Goal: Transaction & Acquisition: Purchase product/service

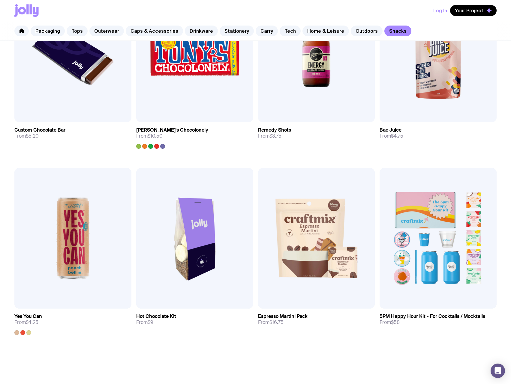
scroll to position [264, 0]
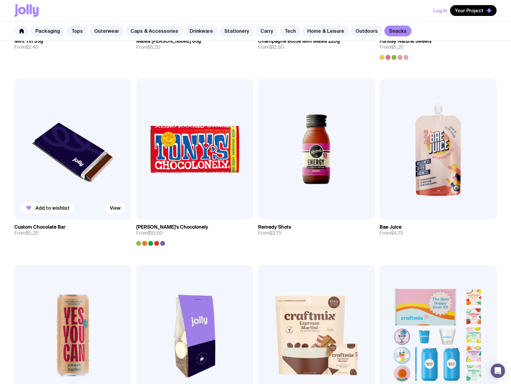
click at [79, 164] on img at bounding box center [72, 149] width 117 height 140
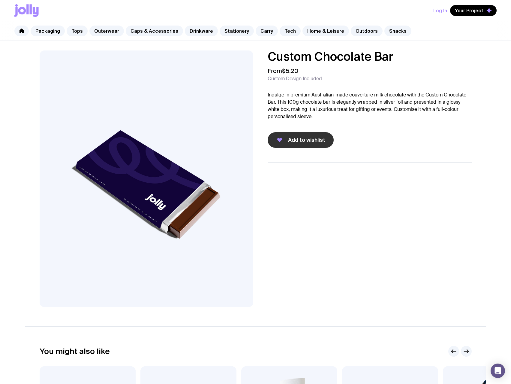
click at [306, 142] on span "Add to wishlist" at bounding box center [306, 139] width 37 height 7
click at [337, 95] on p "Indulge in premium Australian-made couverture milk chocolate with the Custom Ch…" at bounding box center [370, 105] width 204 height 29
click at [51, 29] on link "Packaging" at bounding box center [48, 31] width 34 height 11
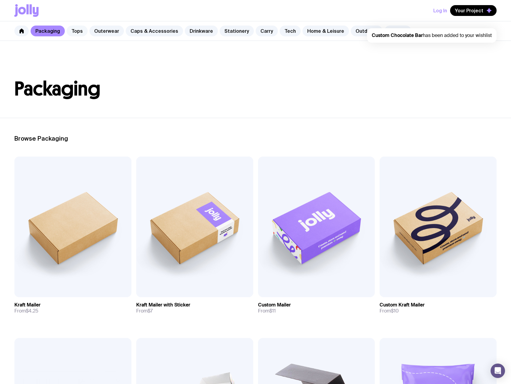
click at [76, 32] on link "Tops" at bounding box center [77, 31] width 21 height 11
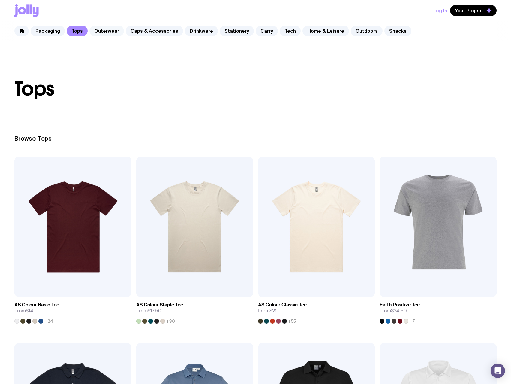
click at [105, 32] on link "Outerwear" at bounding box center [106, 31] width 35 height 11
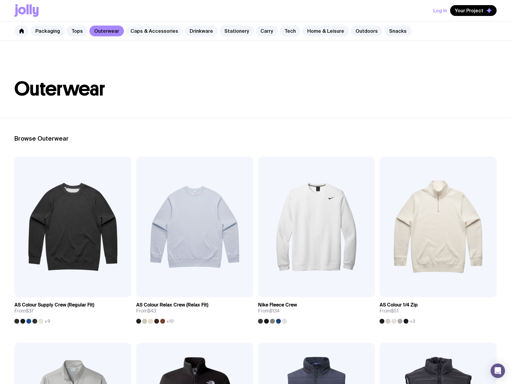
click at [154, 31] on link "Caps & Accessories" at bounding box center [154, 31] width 57 height 11
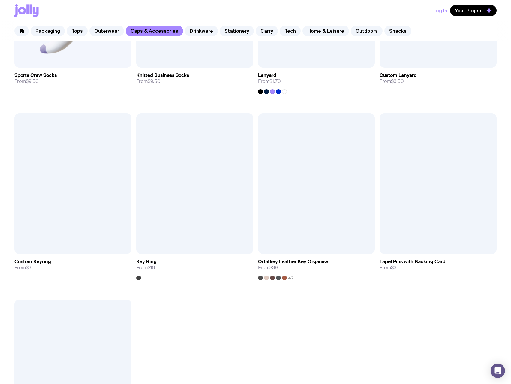
scroll to position [973, 0]
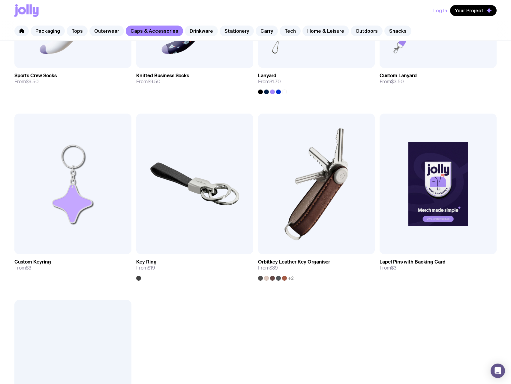
click at [201, 33] on link "Drinkware" at bounding box center [201, 31] width 33 height 11
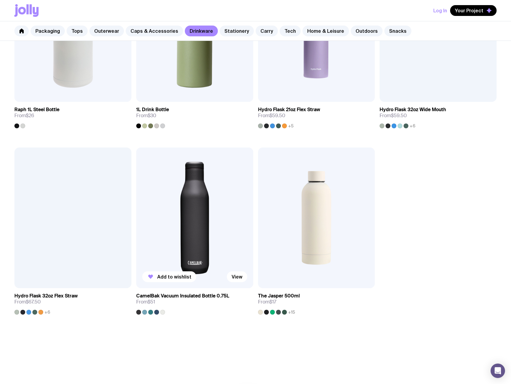
scroll to position [972, 0]
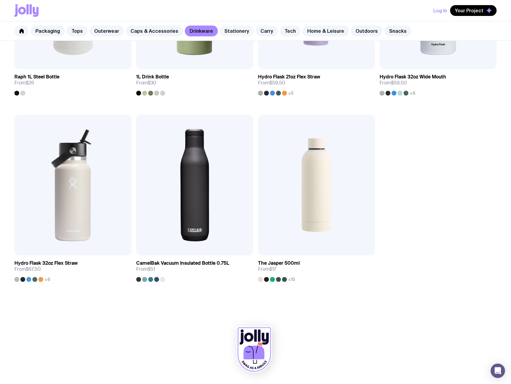
click at [235, 31] on link "Stationery" at bounding box center [237, 31] width 34 height 11
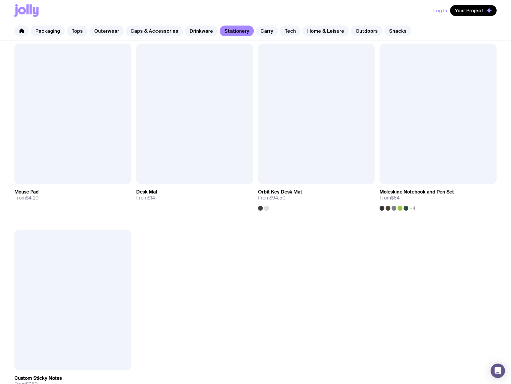
scroll to position [991, 0]
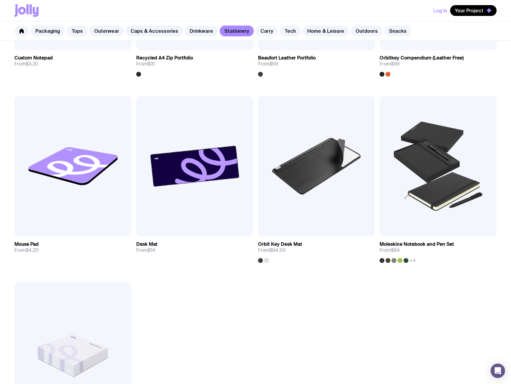
click at [263, 33] on link "Carry" at bounding box center [267, 31] width 22 height 11
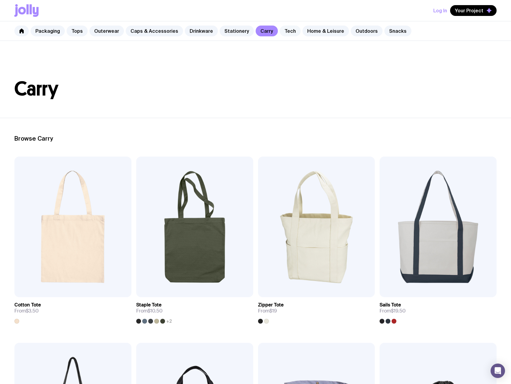
click at [285, 31] on link "Tech" at bounding box center [290, 31] width 21 height 11
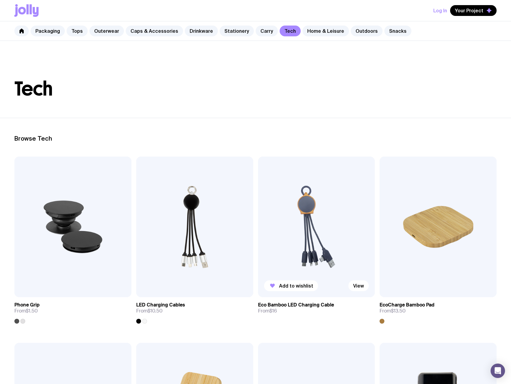
click at [334, 203] on img at bounding box center [316, 226] width 117 height 140
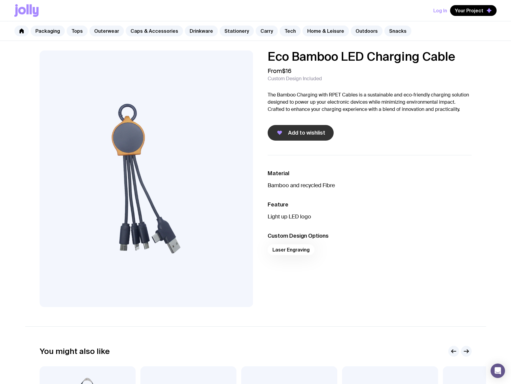
click at [317, 131] on span "Add to wishlist" at bounding box center [306, 132] width 37 height 7
click at [282, 28] on link "Tech" at bounding box center [290, 31] width 21 height 11
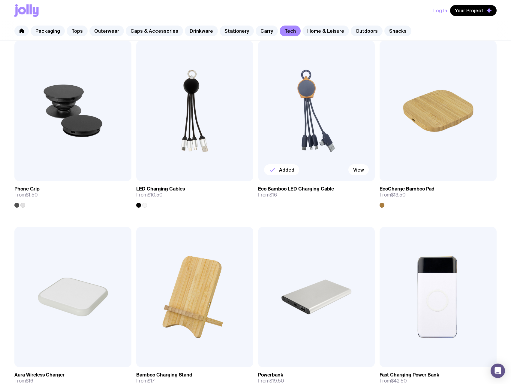
scroll to position [60, 0]
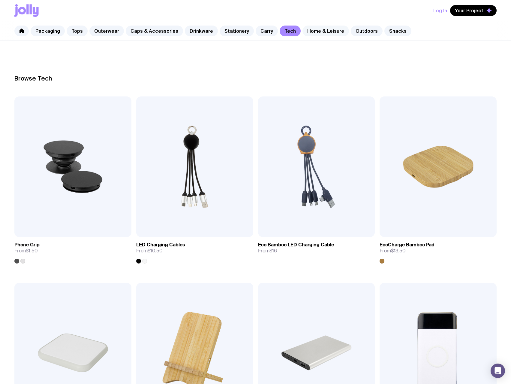
click at [317, 33] on link "Home & Leisure" at bounding box center [326, 31] width 47 height 11
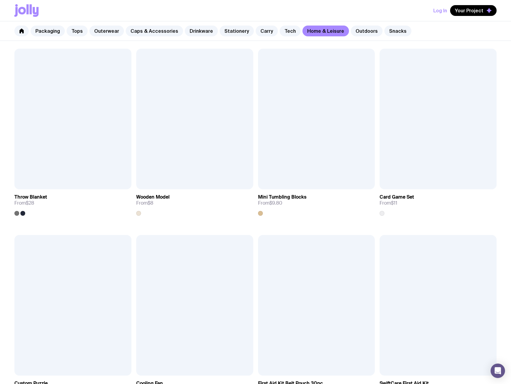
scroll to position [1014, 0]
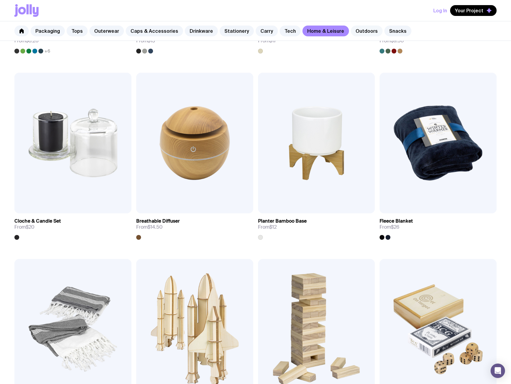
click at [358, 30] on link "Outdoors" at bounding box center [367, 31] width 32 height 11
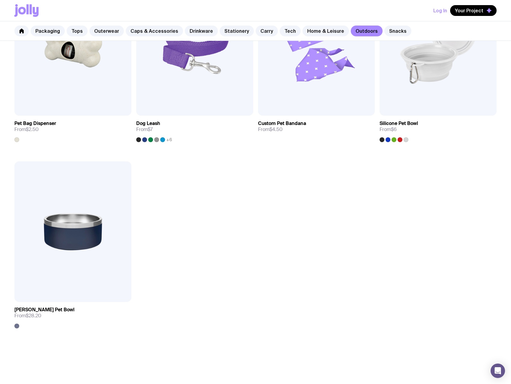
scroll to position [972, 0]
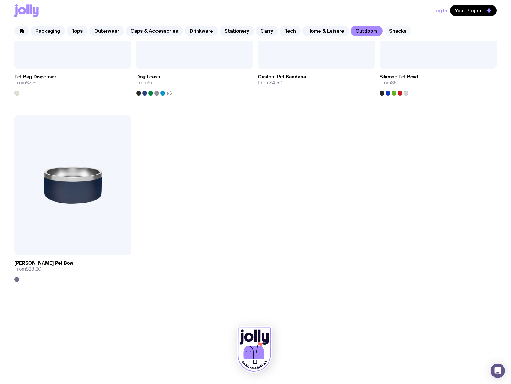
click at [389, 32] on link "Snacks" at bounding box center [398, 31] width 27 height 11
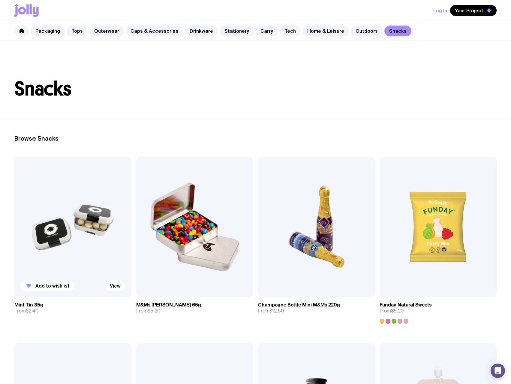
click at [79, 201] on img at bounding box center [72, 226] width 117 height 140
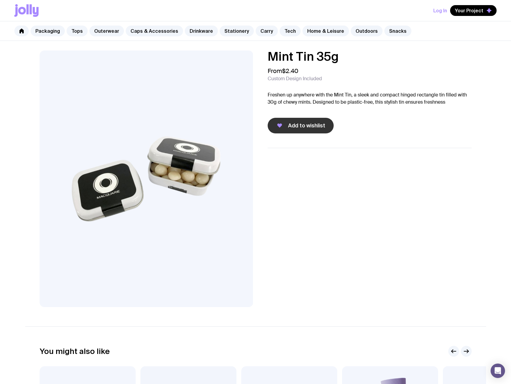
click at [312, 124] on span "Add to wishlist" at bounding box center [306, 125] width 37 height 7
click at [385, 31] on link "Snacks" at bounding box center [398, 31] width 27 height 11
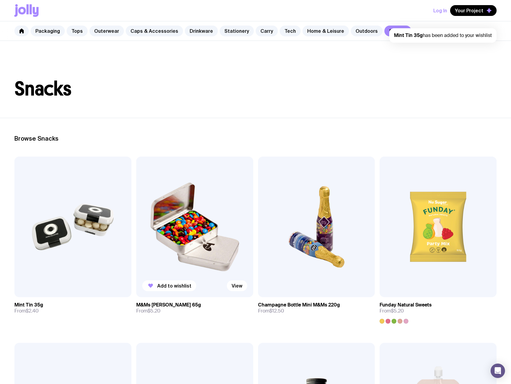
click at [205, 224] on img at bounding box center [194, 226] width 117 height 140
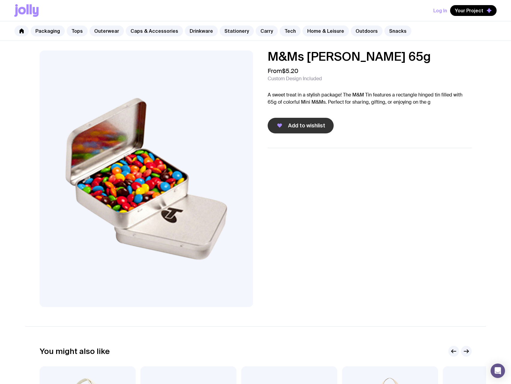
click at [297, 126] on span "Add to wishlist" at bounding box center [306, 125] width 37 height 7
click at [385, 33] on link "Snacks" at bounding box center [398, 31] width 27 height 11
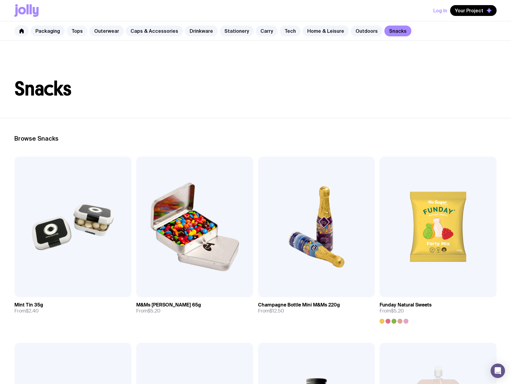
click at [79, 33] on link "Tops" at bounding box center [77, 31] width 21 height 11
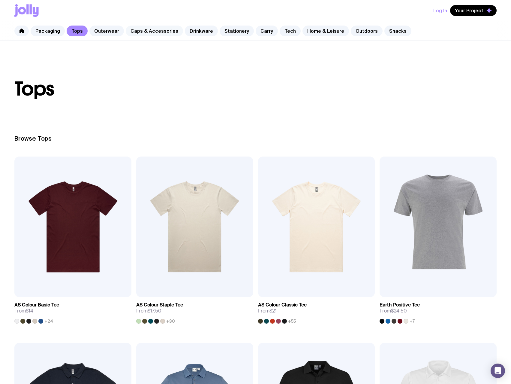
click at [141, 30] on link "Caps & Accessories" at bounding box center [154, 31] width 57 height 11
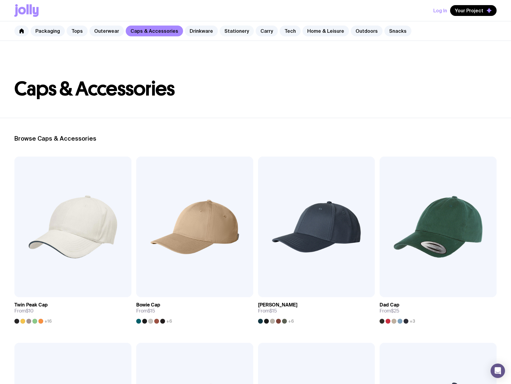
click at [223, 33] on link "Stationery" at bounding box center [237, 31] width 34 height 11
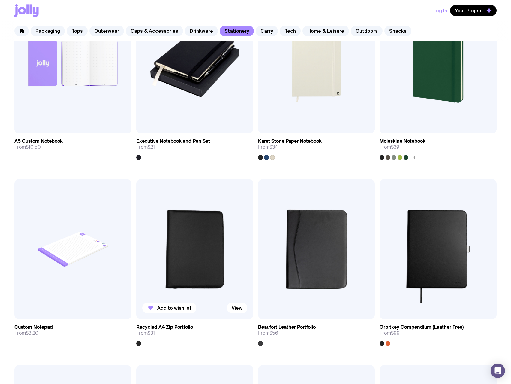
scroll to position [660, 0]
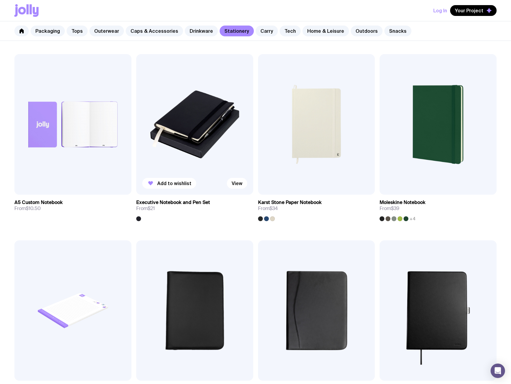
click at [207, 141] on img at bounding box center [194, 124] width 117 height 140
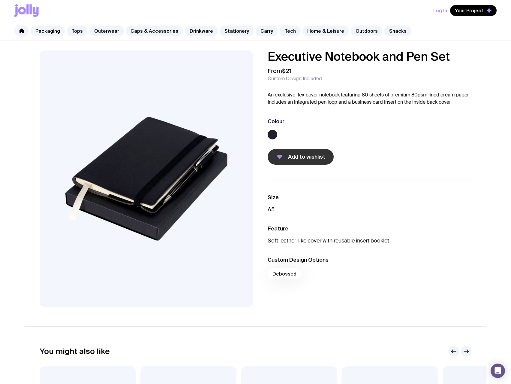
click at [288, 155] on span "Add to wishlist" at bounding box center [306, 156] width 37 height 7
click at [433, 87] on div "Executive Notebook and Pen Set From $21 Custom Design Included An exclusive fle…" at bounding box center [370, 107] width 204 height 114
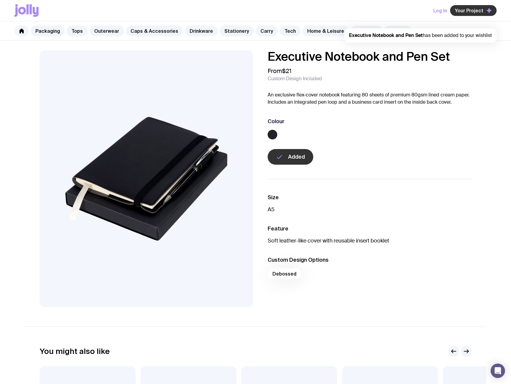
click at [475, 11] on span "Your Project" at bounding box center [469, 11] width 29 height 6
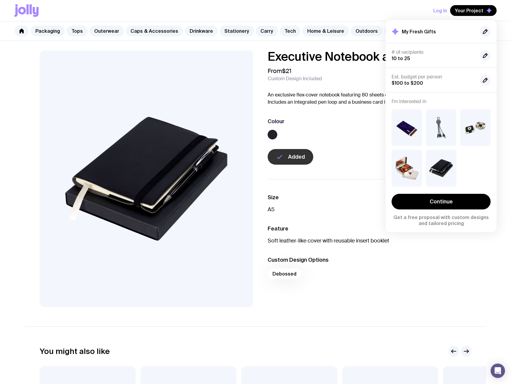
click at [343, 92] on p "An exclusive flex-cover notebook featuring 80 sheets of premium 80gsm lined cre…" at bounding box center [370, 98] width 204 height 14
